Goal: Book appointment/travel/reservation

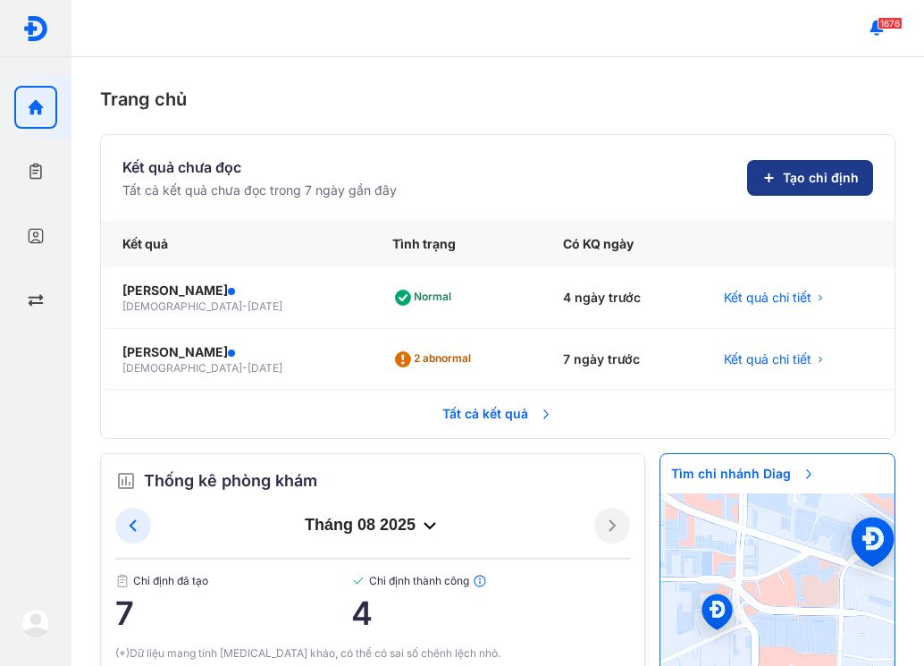
click at [761, 175] on use at bounding box center [771, 181] width 21 height 21
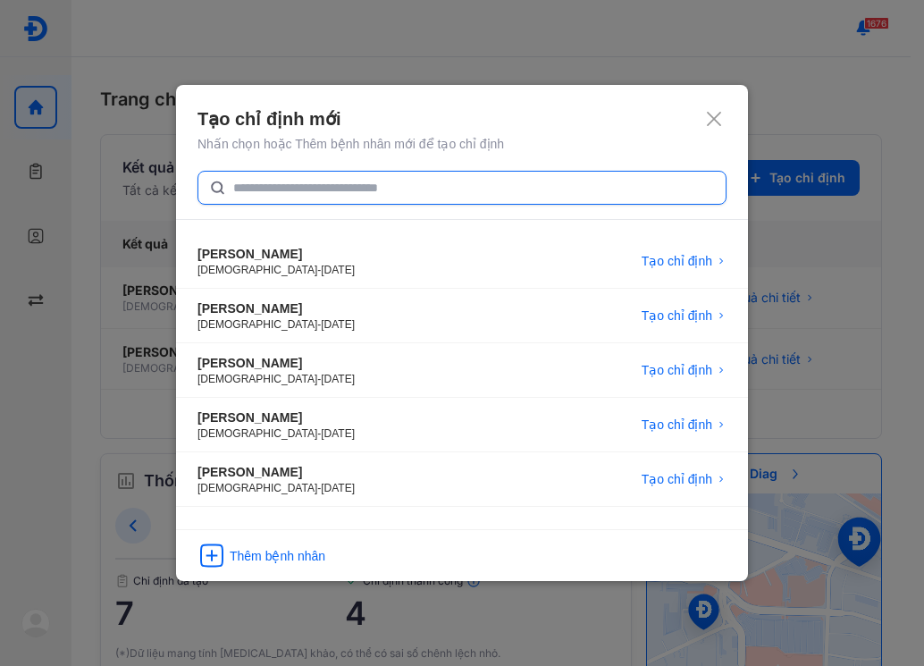
click at [306, 182] on input "text" at bounding box center [473, 188] width 481 height 32
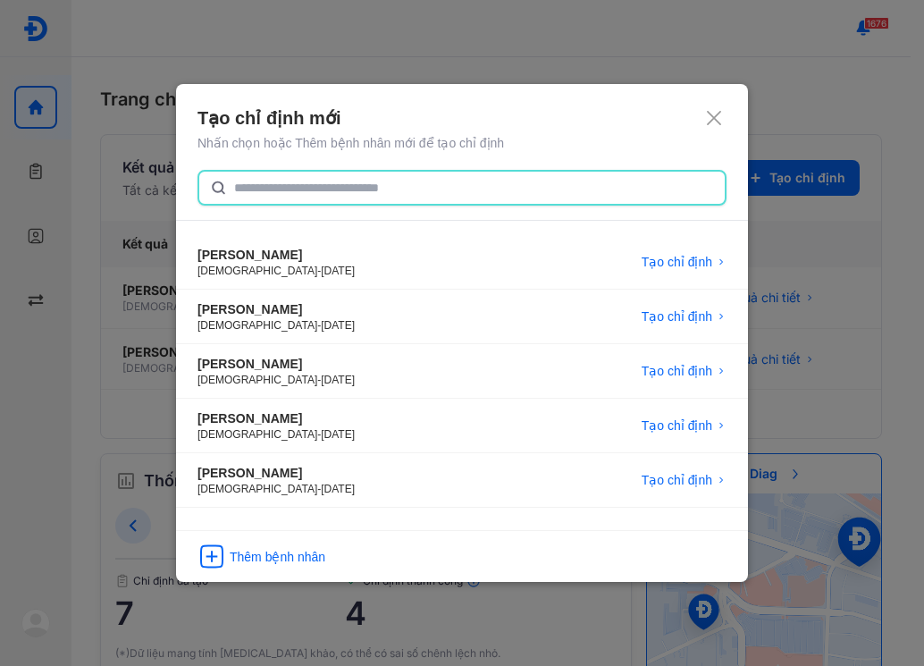
type input "*"
type input "**********"
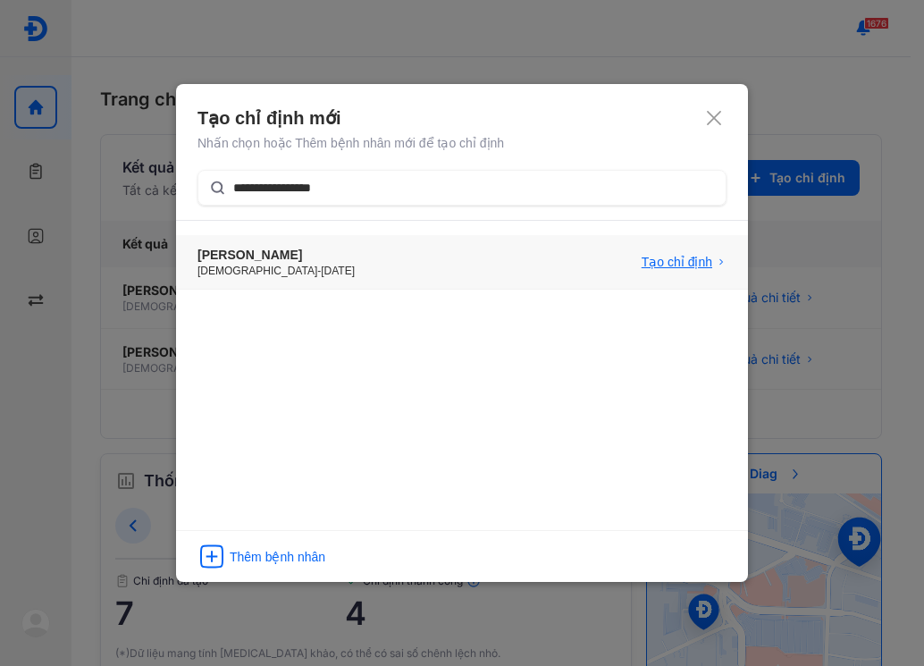
click at [684, 261] on span "Tạo chỉ định" at bounding box center [676, 262] width 71 height 18
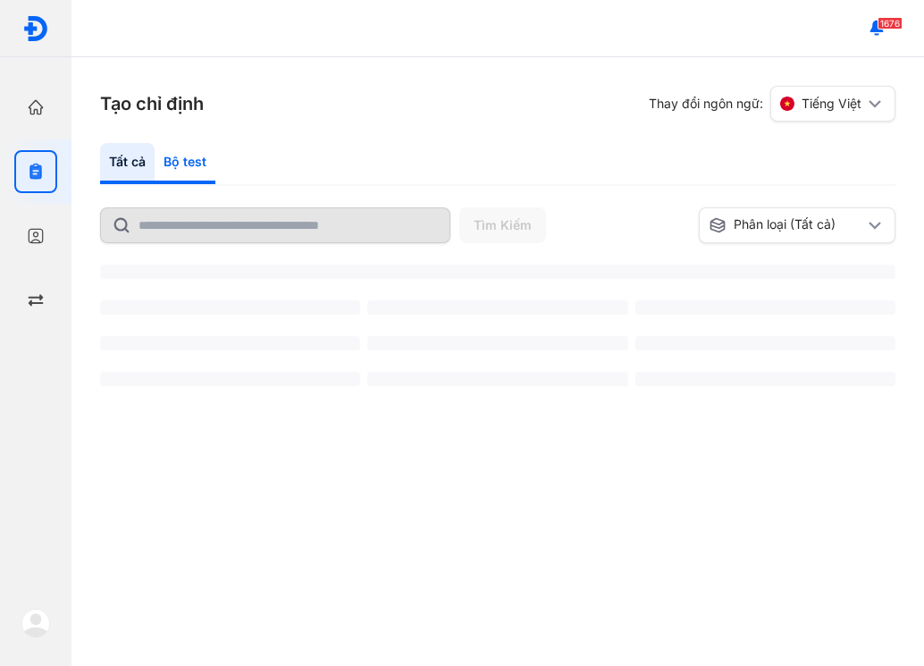
click at [199, 160] on div "Bộ test" at bounding box center [185, 163] width 61 height 41
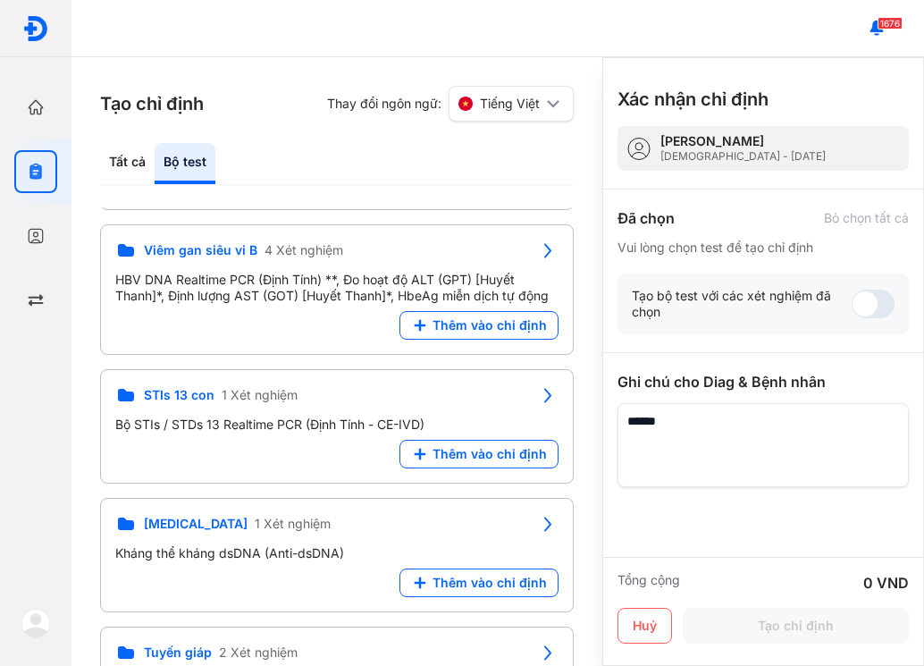
scroll to position [2533, 0]
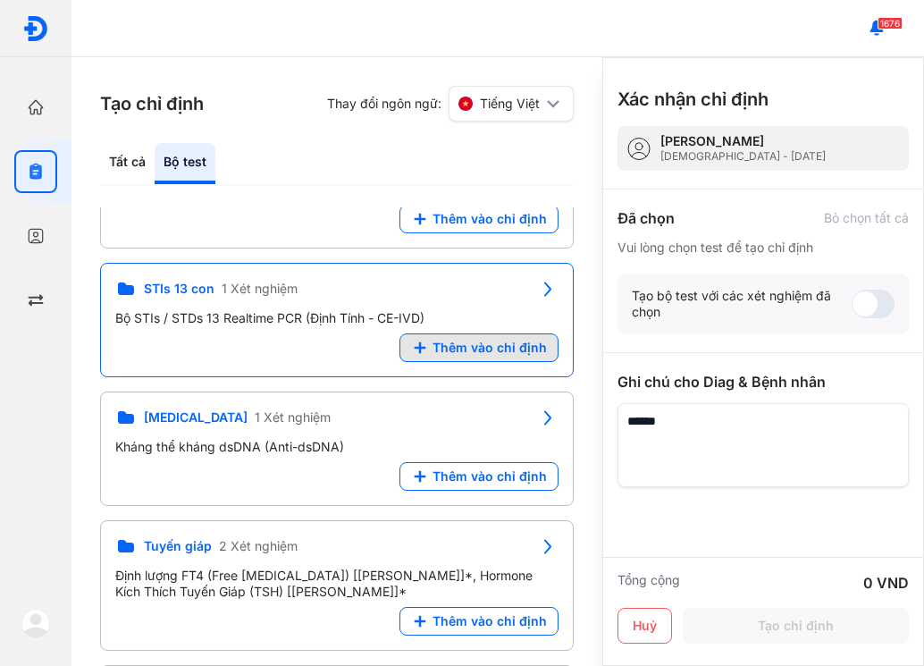
click at [504, 339] on span "Thêm vào chỉ định" at bounding box center [489, 347] width 114 height 16
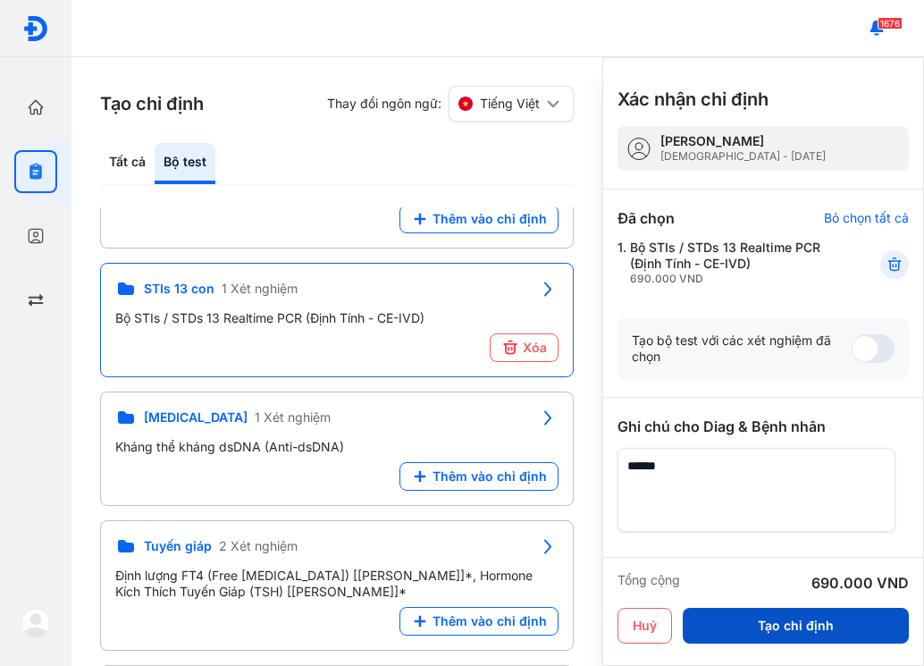
click at [788, 623] on button "Tạo chỉ định" at bounding box center [795, 625] width 226 height 36
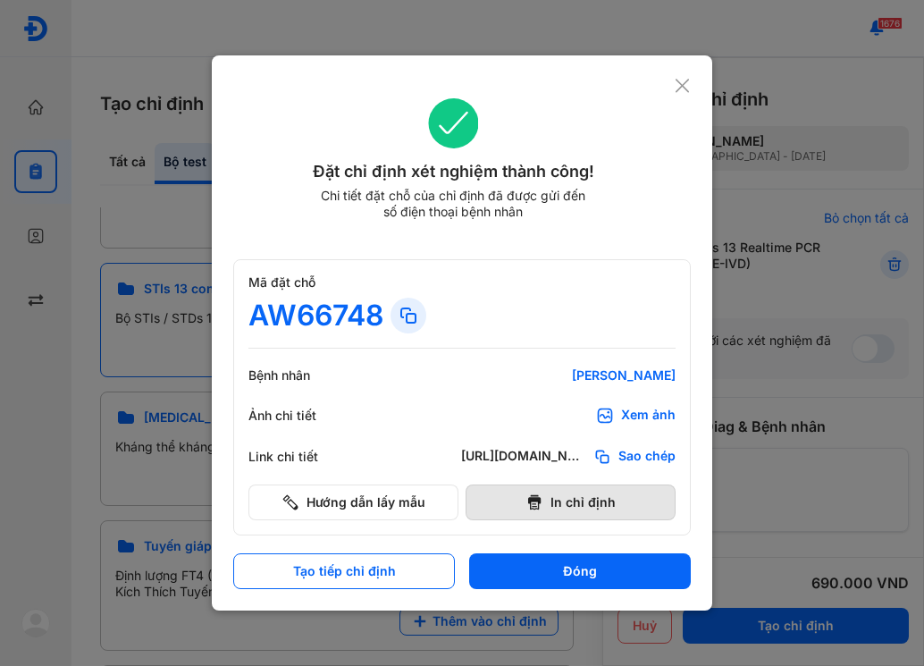
click at [617, 508] on button "In chỉ định" at bounding box center [570, 502] width 210 height 36
click at [852, 79] on div at bounding box center [462, 333] width 924 height 666
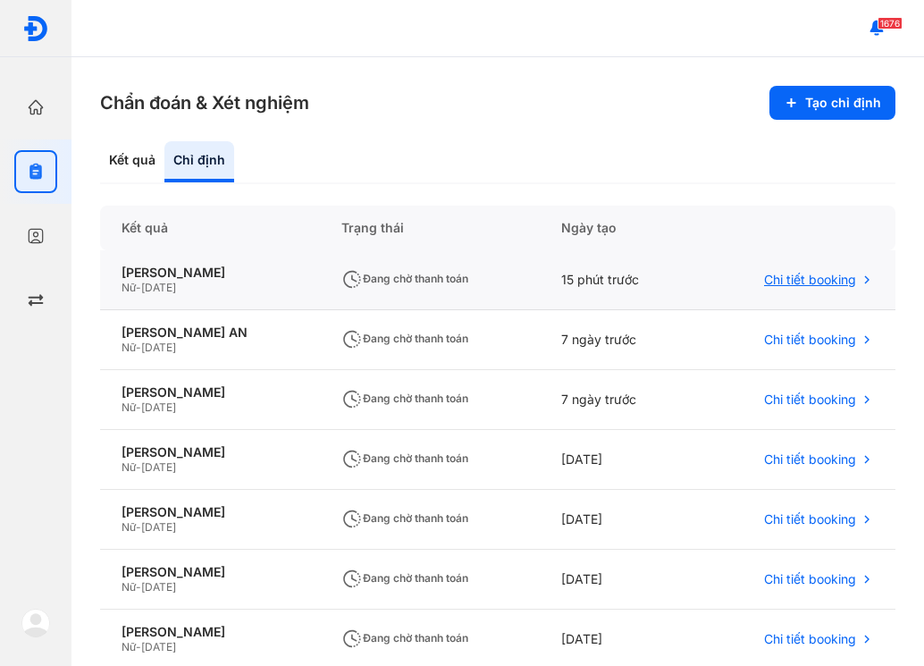
click at [783, 286] on span "Chi tiết booking" at bounding box center [810, 280] width 92 height 16
